Goal: Task Accomplishment & Management: Use online tool/utility

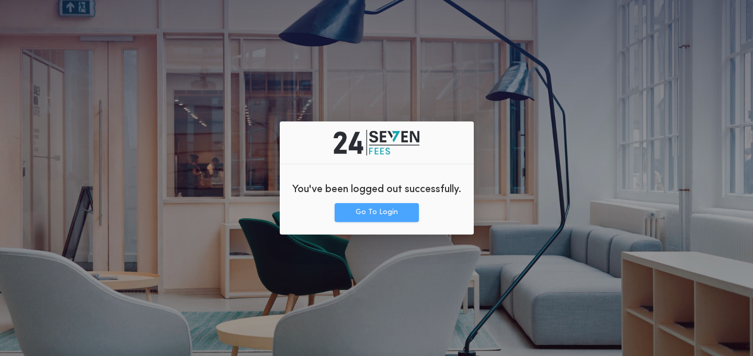
click at [382, 215] on button "Go To Login" at bounding box center [377, 212] width 84 height 19
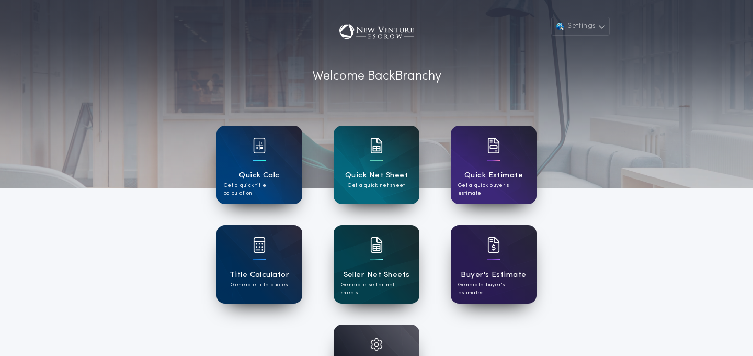
click at [374, 263] on div at bounding box center [376, 251] width 13 height 29
